Goal: Task Accomplishment & Management: Manage account settings

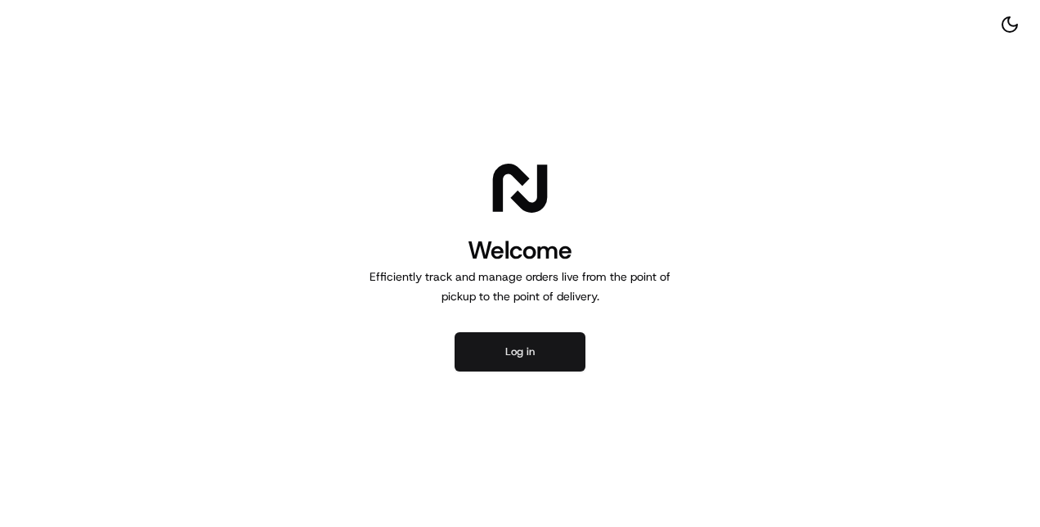
click at [492, 352] on button "Log in" at bounding box center [520, 351] width 131 height 39
click at [502, 347] on button "Log in" at bounding box center [520, 351] width 131 height 39
click at [546, 362] on button "Log in" at bounding box center [520, 351] width 131 height 39
